Goal: Navigation & Orientation: Find specific page/section

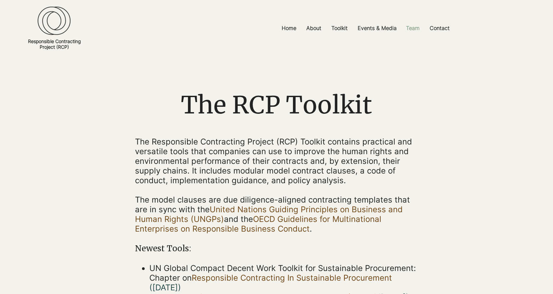
click at [410, 29] on p "Team" at bounding box center [413, 28] width 20 height 15
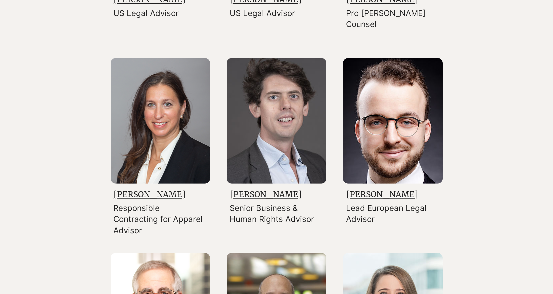
scroll to position [722, 0]
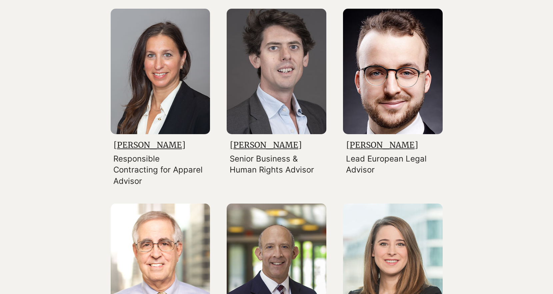
click at [238, 144] on link "[PERSON_NAME]" at bounding box center [266, 145] width 72 height 10
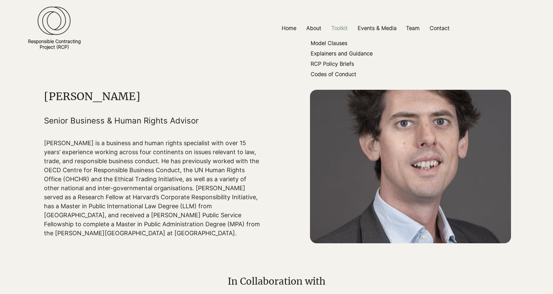
click at [338, 31] on p "Toolkit" at bounding box center [339, 28] width 23 height 15
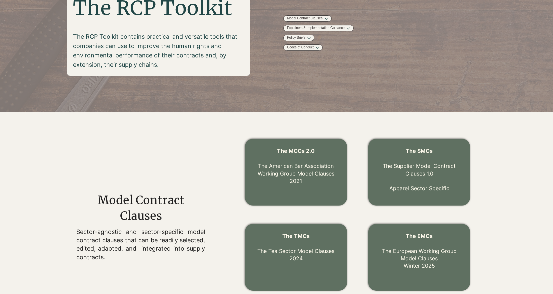
scroll to position [111, 0]
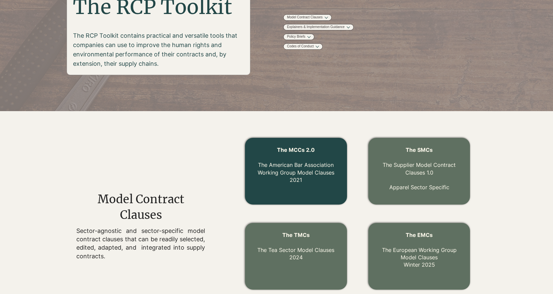
click at [298, 162] on link "The MCCs 2.0 The American Bar Association Working Group Model Clauses 2021" at bounding box center [296, 164] width 77 height 37
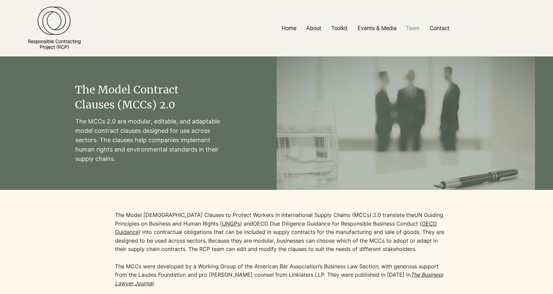
click at [409, 27] on p "Team" at bounding box center [413, 28] width 20 height 15
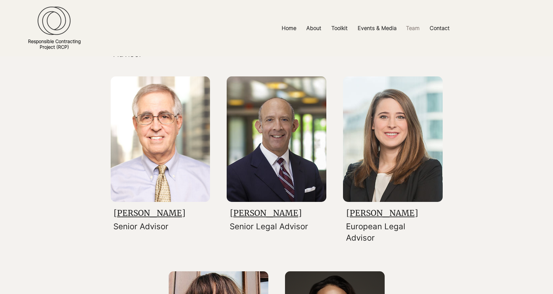
scroll to position [396, 0]
